Goal: Navigation & Orientation: Find specific page/section

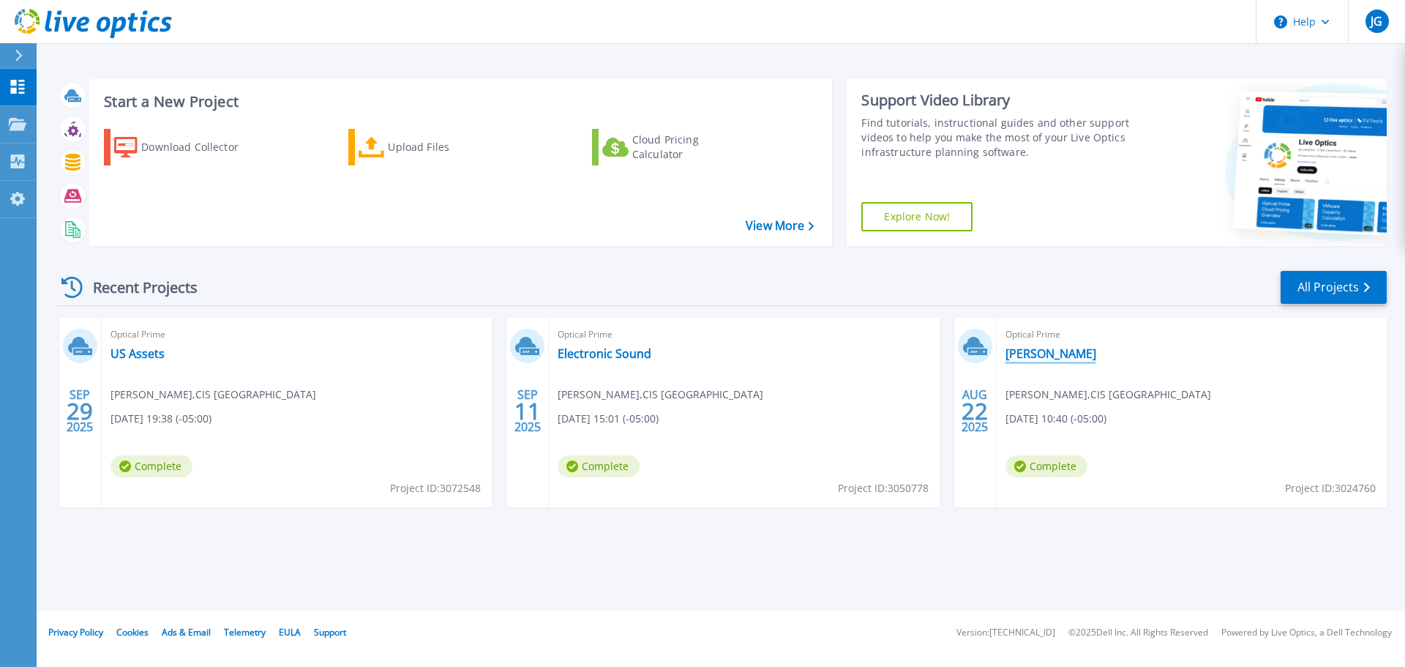
click at [1038, 350] on link "[PERSON_NAME]" at bounding box center [1050, 353] width 91 height 15
click at [1046, 356] on link "[PERSON_NAME]" at bounding box center [1050, 353] width 91 height 15
